Goal: Information Seeking & Learning: Learn about a topic

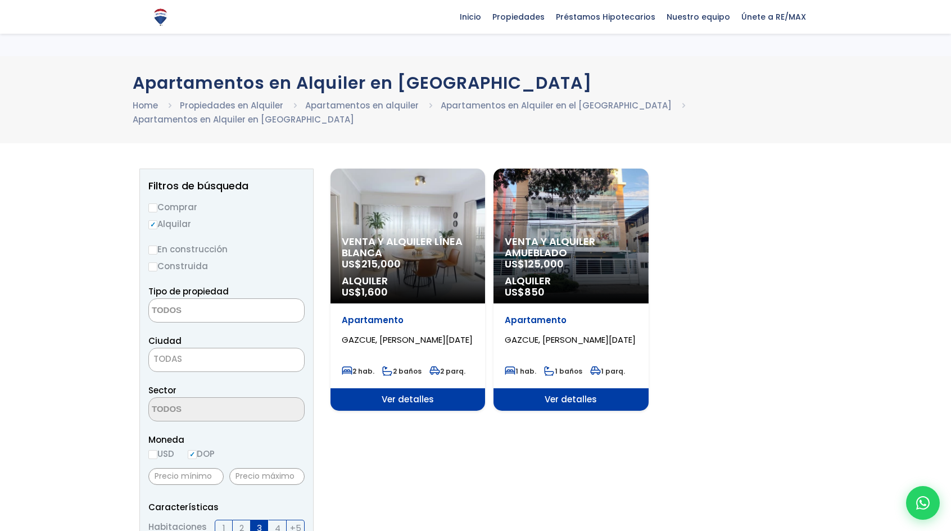
select select
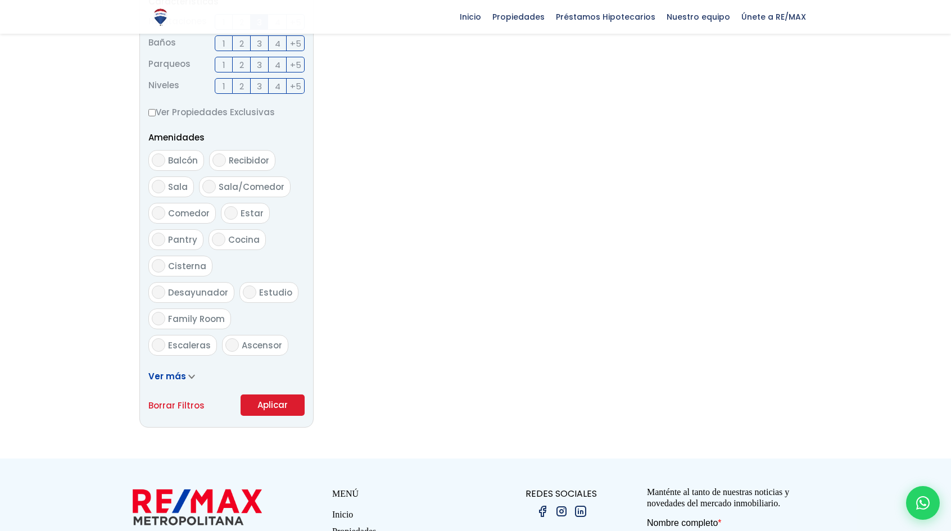
click at [294, 395] on button "Aplicar" at bounding box center [273, 405] width 64 height 21
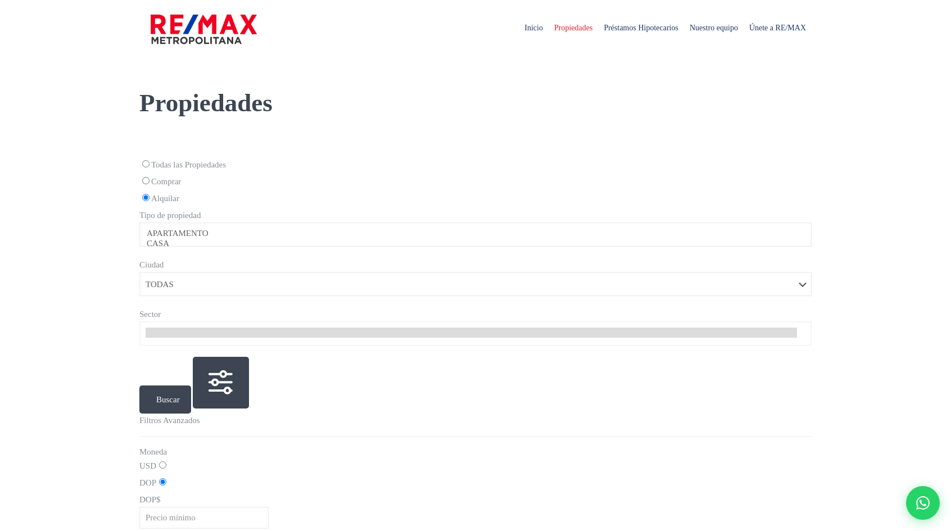
select select
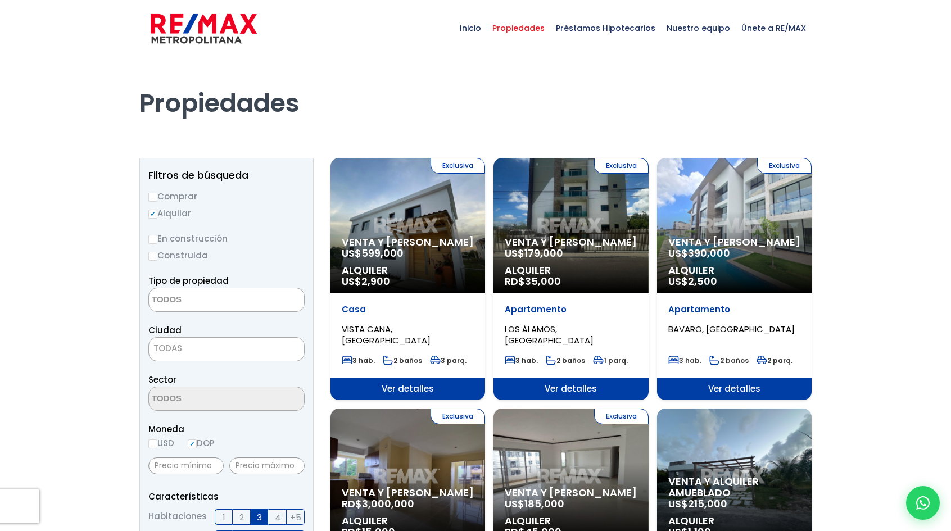
click at [209, 349] on span "TODAS" at bounding box center [226, 349] width 155 height 16
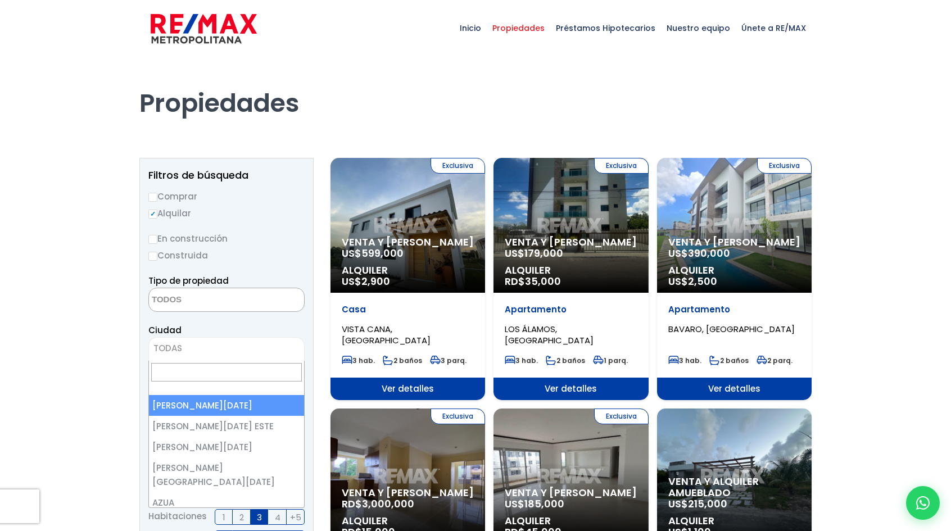
select select "1"
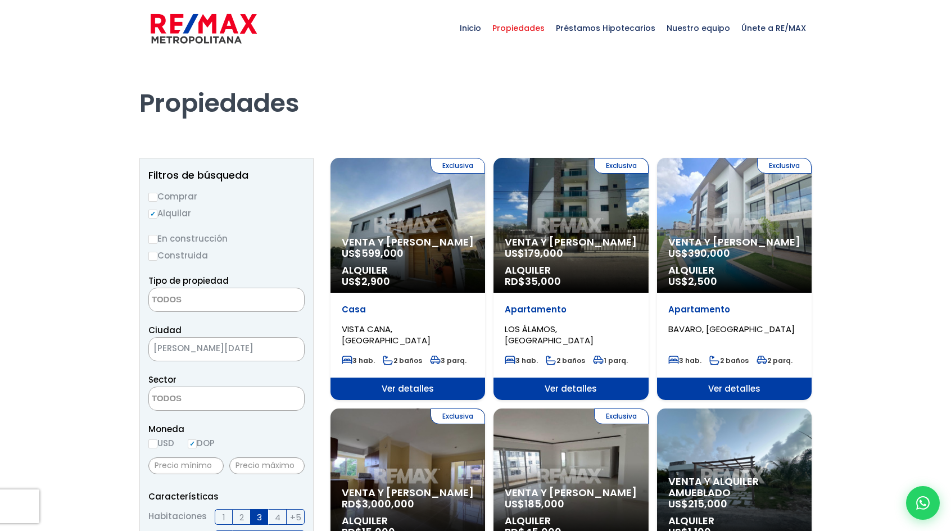
click at [203, 307] on textarea "Search" at bounding box center [203, 300] width 109 height 24
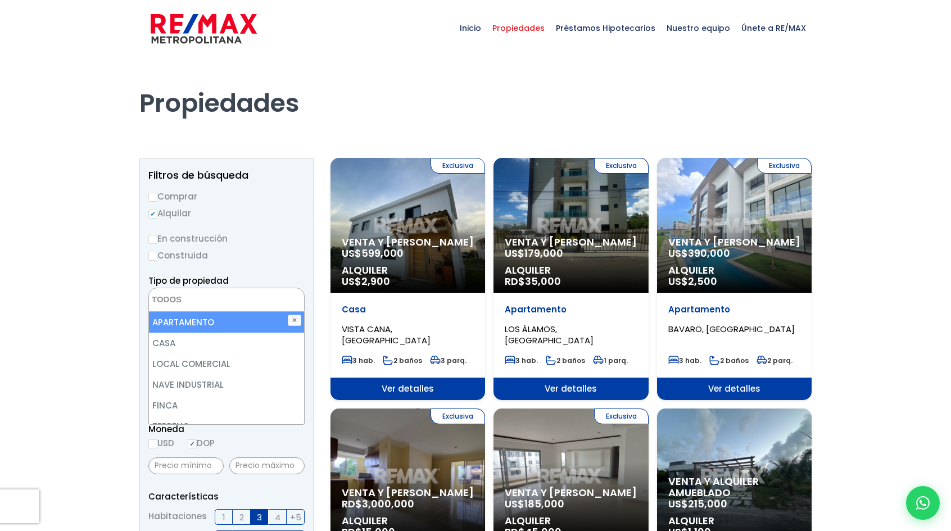
click at [201, 328] on li "APARTAMENTO" at bounding box center [227, 322] width 156 height 21
select select "apartment"
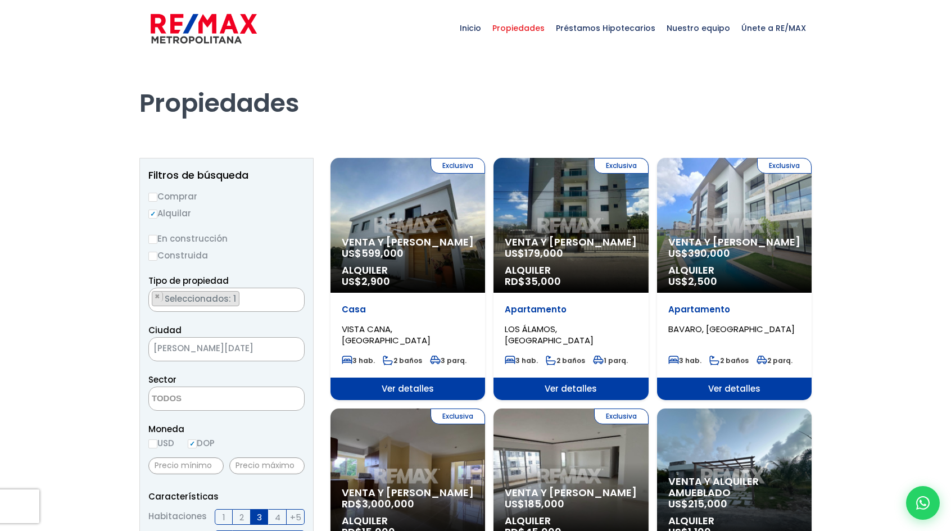
click at [202, 395] on textarea "Search" at bounding box center [203, 399] width 109 height 24
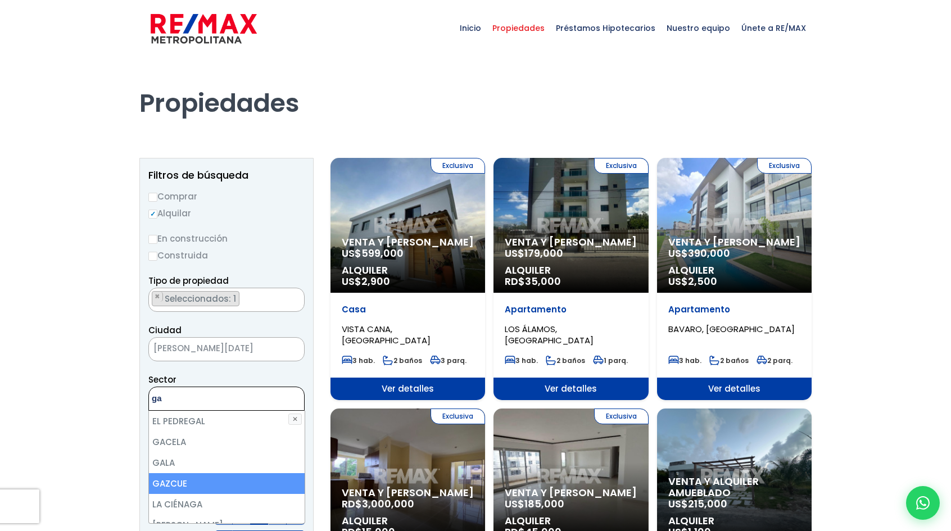
type textarea "ga"
click at [194, 485] on li "GAZCUE" at bounding box center [227, 483] width 156 height 21
select select "206"
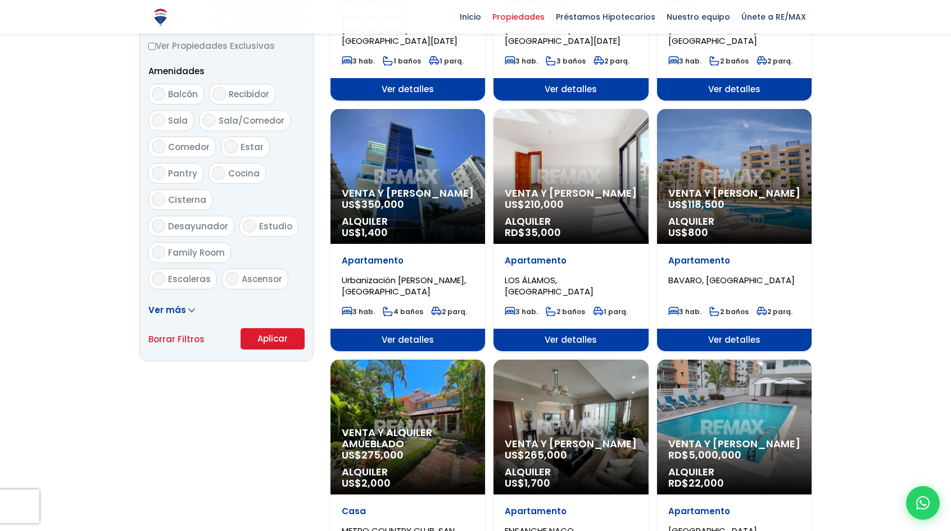
scroll to position [562, 0]
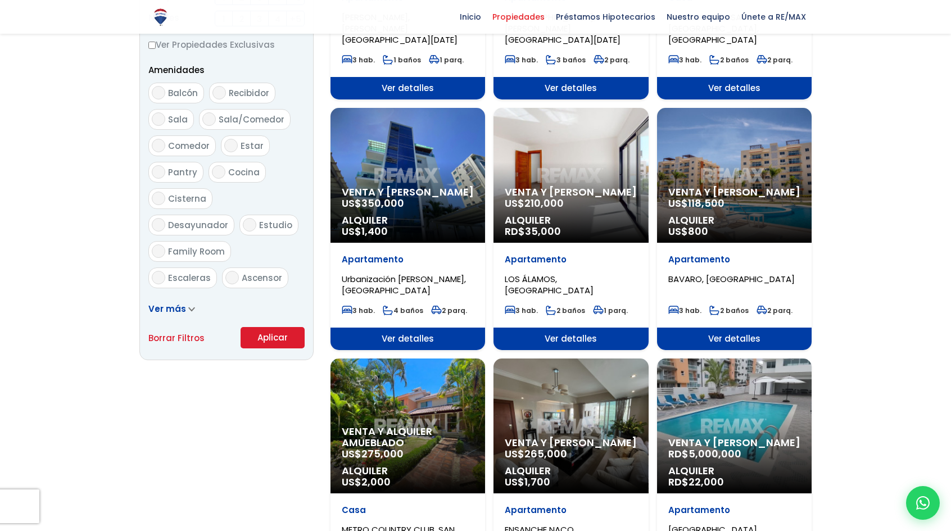
click at [271, 341] on button "Aplicar" at bounding box center [273, 337] width 64 height 21
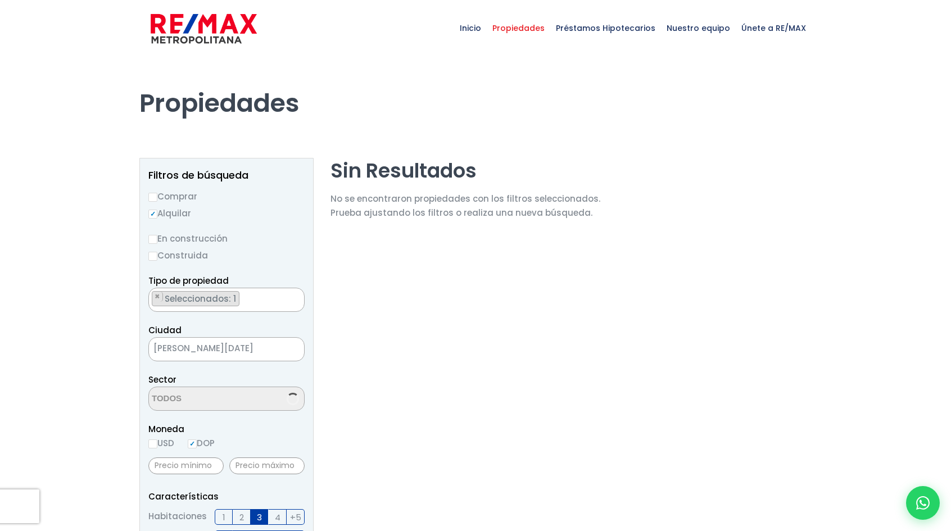
select select "206"
